Goal: Task Accomplishment & Management: Use online tool/utility

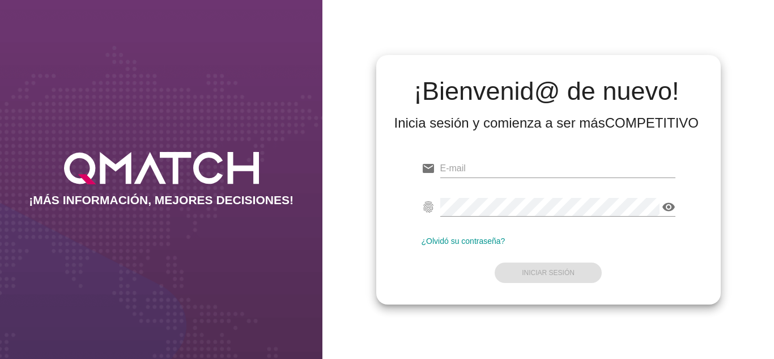
type input "[PERSON_NAME][EMAIL_ADDRESS][DOMAIN_NAME]"
click at [461, 297] on div "¡Bienvenid@ de nuevo! Inicia sesión y comienza a ser más COMPETITIVO email [PER…" at bounding box center [548, 179] width 344 height 249
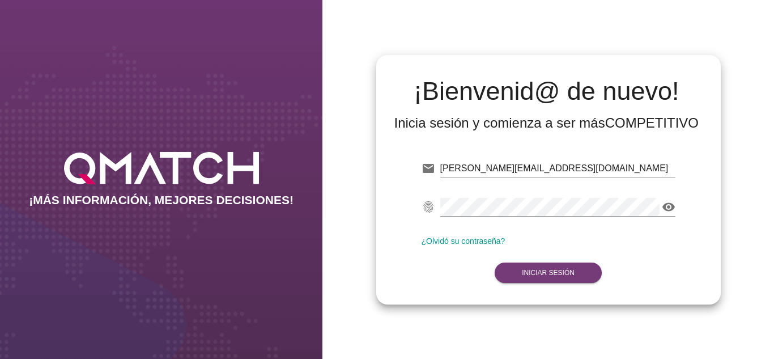
click at [521, 271] on button "Iniciar Sesión" at bounding box center [548, 272] width 107 height 20
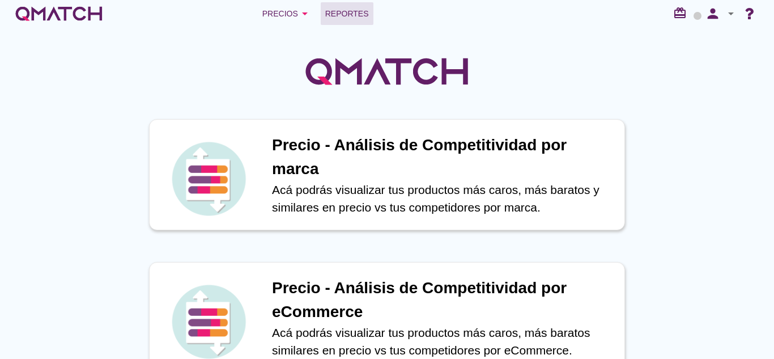
click at [346, 22] on link "Reportes" at bounding box center [347, 13] width 53 height 23
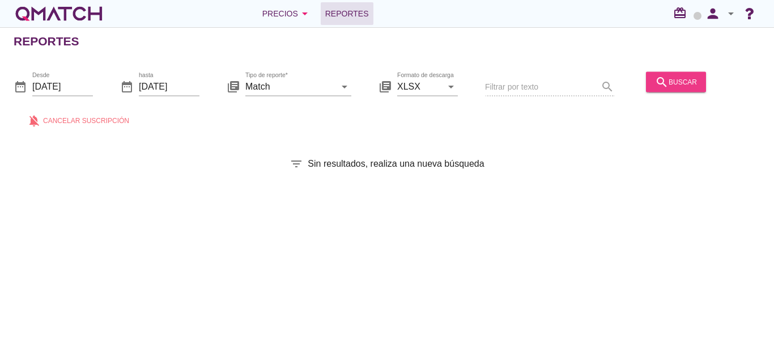
click at [665, 82] on icon "search" at bounding box center [662, 82] width 14 height 14
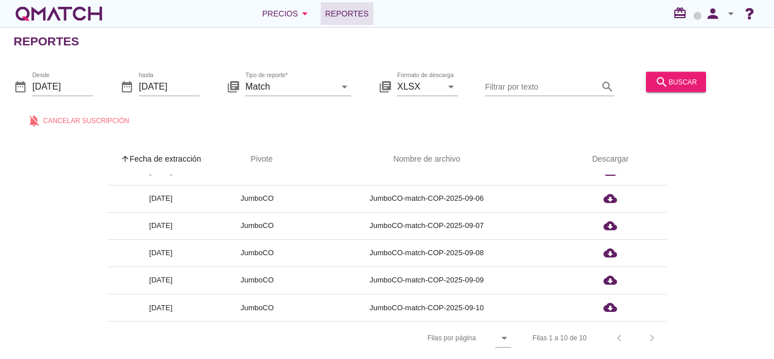
scroll to position [4, 0]
click at [493, 339] on div "Filas por página arrow_drop_down" at bounding box center [412, 337] width 197 height 33
click at [495, 336] on div "arrow_drop_down" at bounding box center [503, 338] width 16 height 14
click at [497, 331] on div "All" at bounding box center [507, 338] width 24 height 27
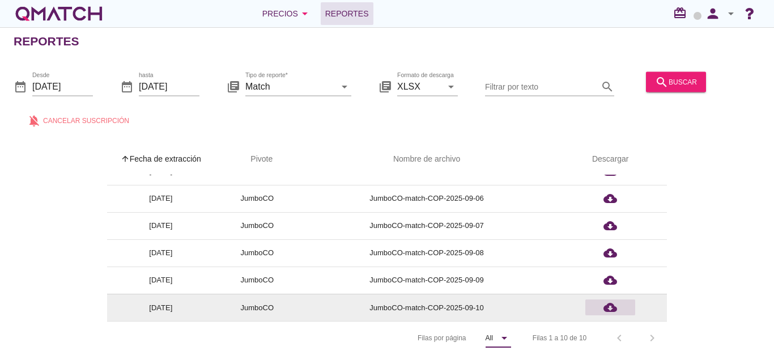
click at [618, 303] on div "cloud_download" at bounding box center [610, 307] width 41 height 14
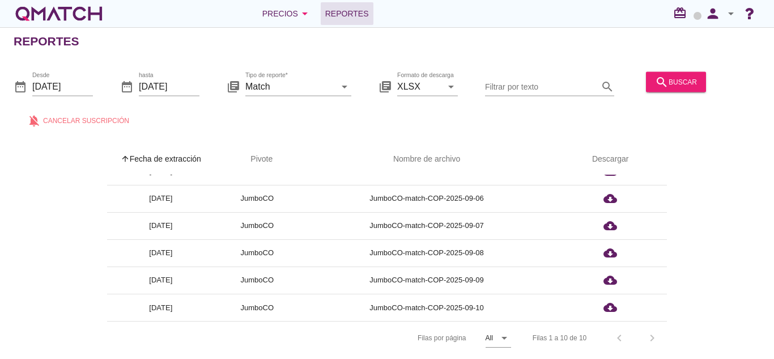
click at [723, 97] on div at bounding box center [728, 87] width 36 height 39
